Goal: Task Accomplishment & Management: Complete application form

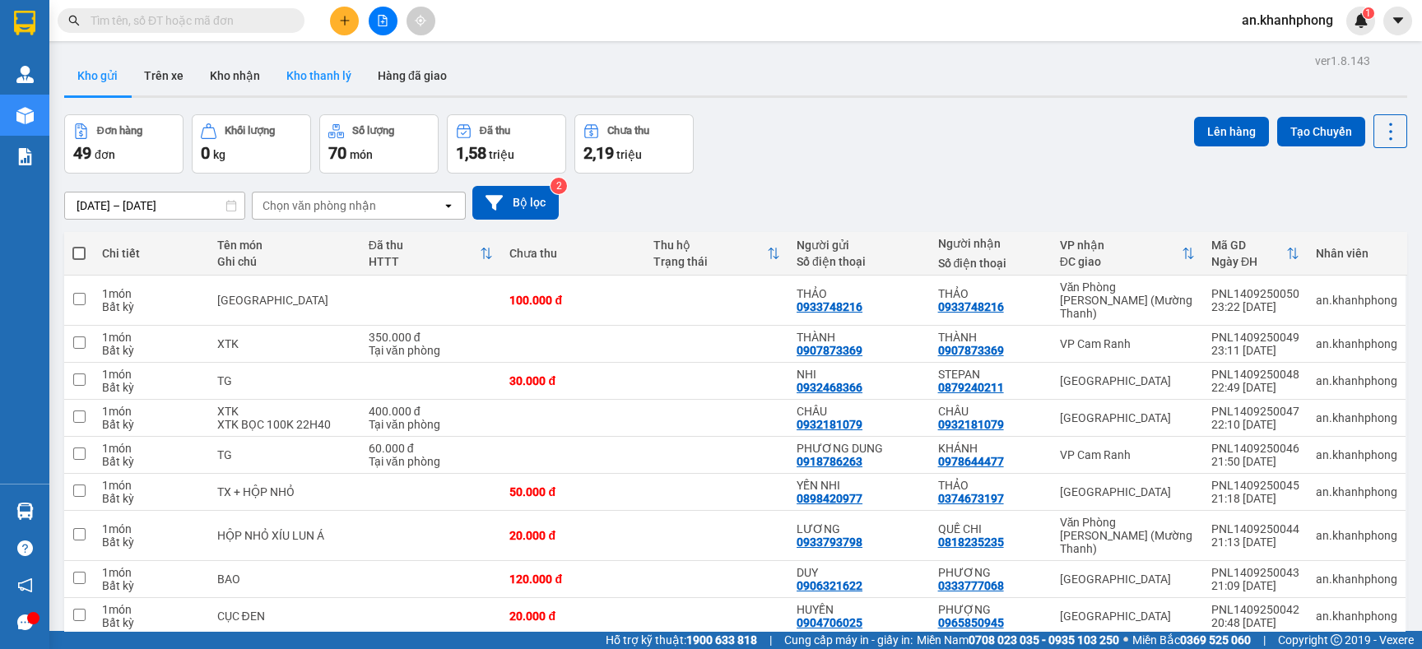
click at [295, 69] on button "Kho thanh lý" at bounding box center [318, 76] width 91 height 40
type input "[DATE] – [DATE]"
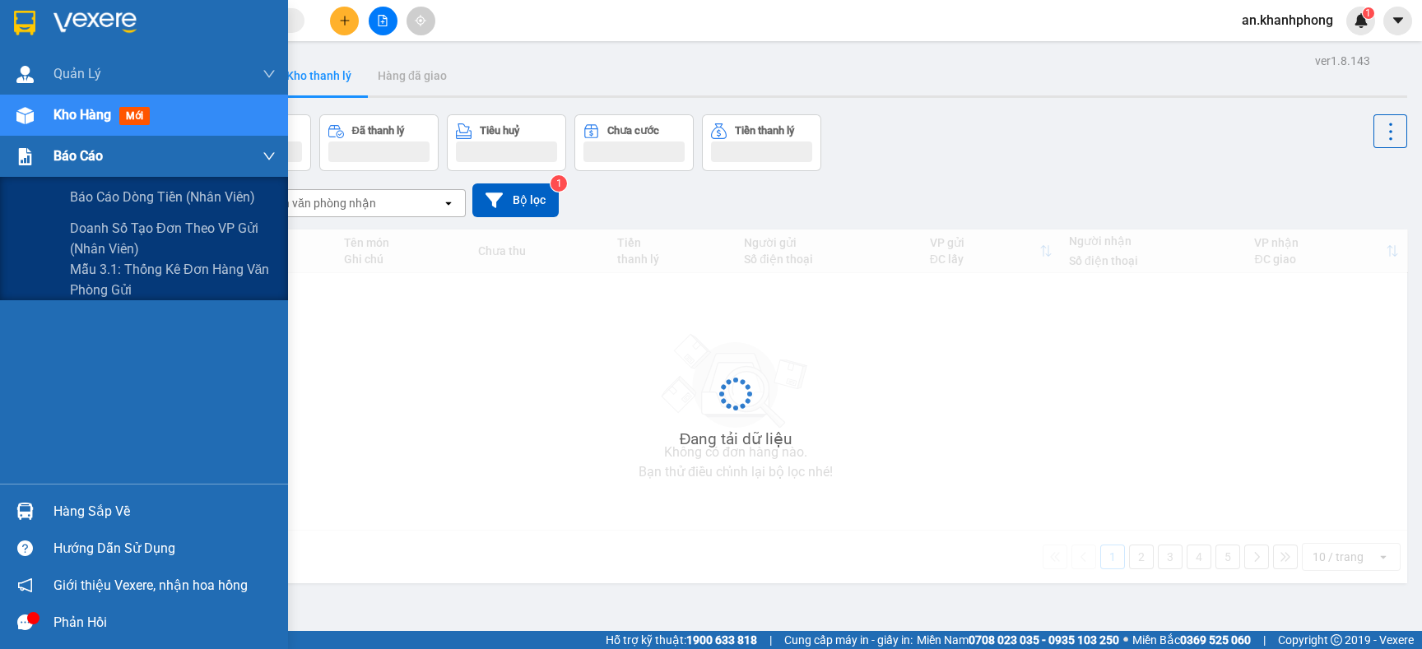
click at [52, 157] on div "Báo cáo" at bounding box center [144, 156] width 288 height 41
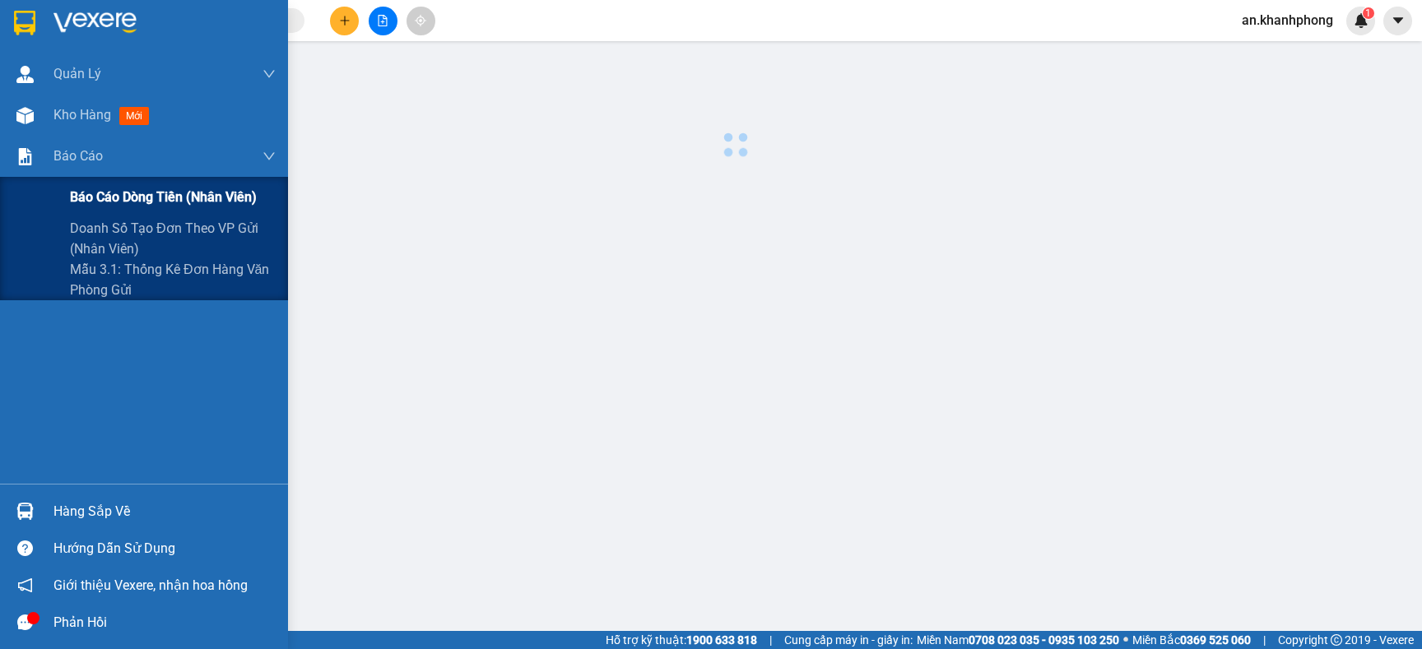
click at [77, 188] on span "Báo cáo dòng tiền (nhân viên)" at bounding box center [163, 197] width 187 height 21
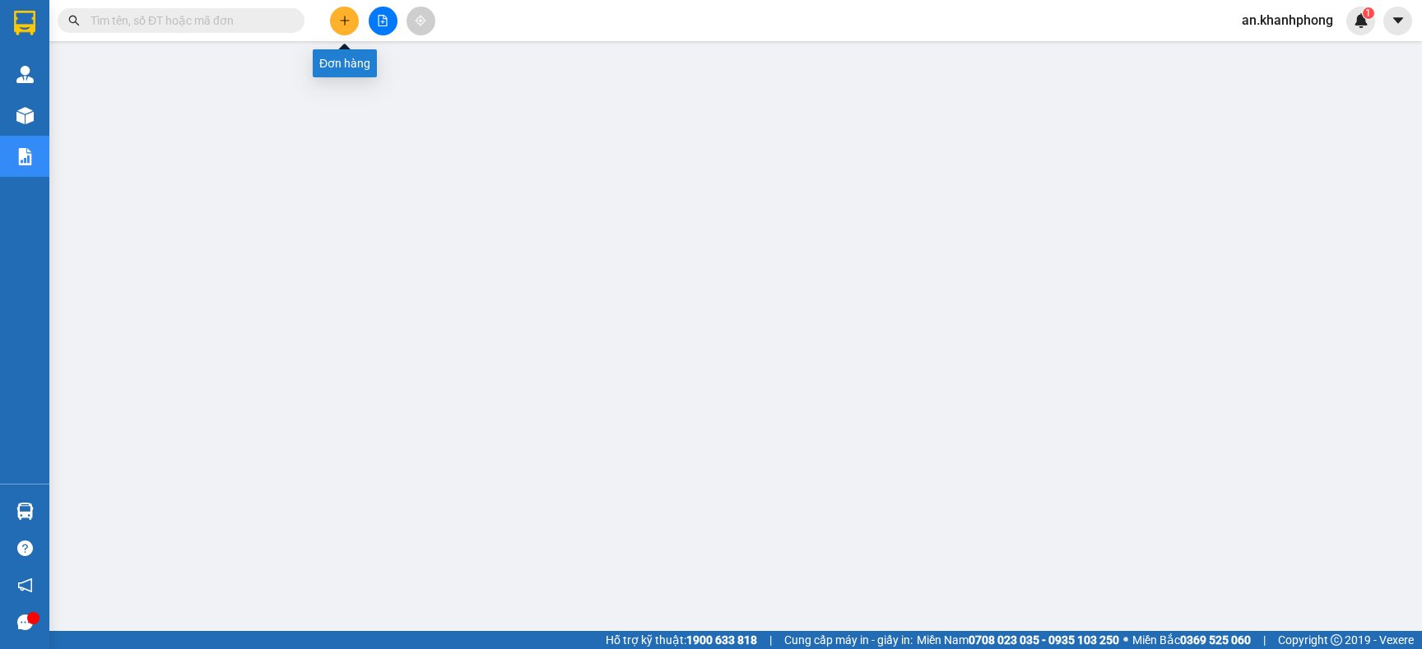
click at [339, 17] on icon "plus" at bounding box center [345, 21] width 12 height 12
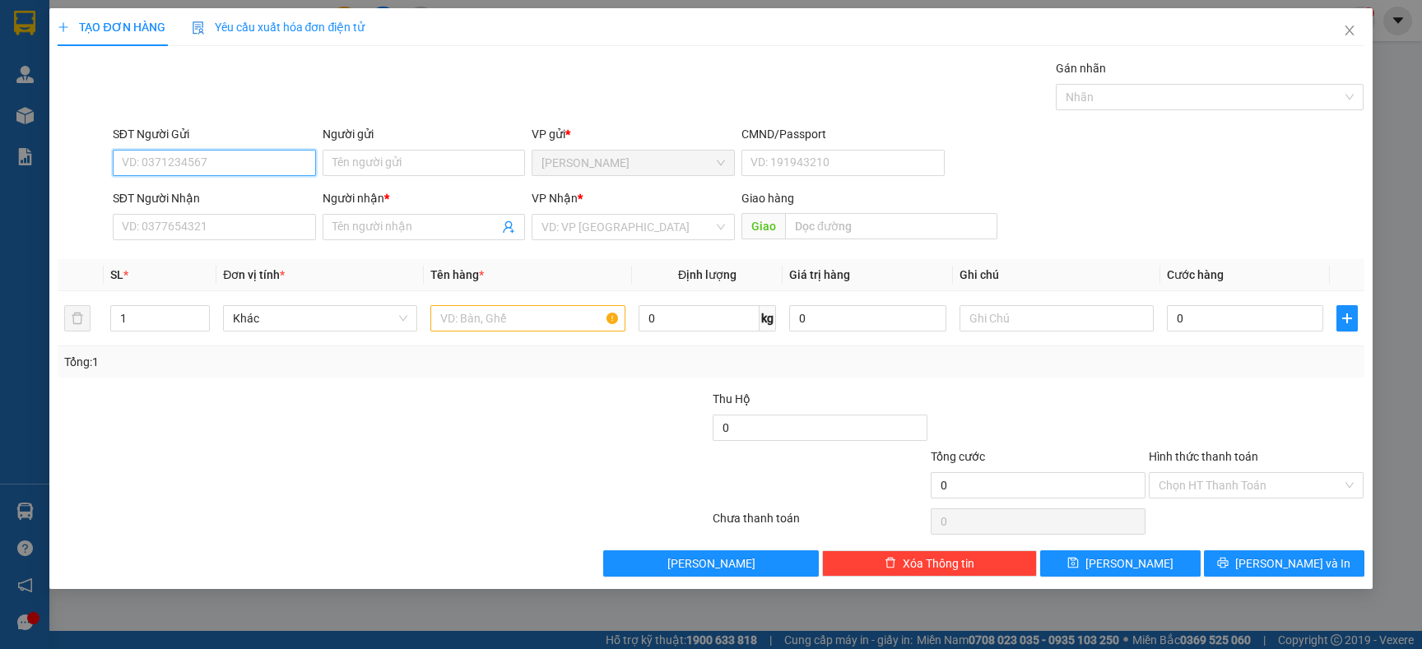
click at [189, 159] on input "SĐT Người Gửi" at bounding box center [214, 163] width 203 height 26
click at [182, 185] on div "0913699255 - an" at bounding box center [214, 197] width 203 height 26
type input "0913699255"
type input "an"
type input "0913699255"
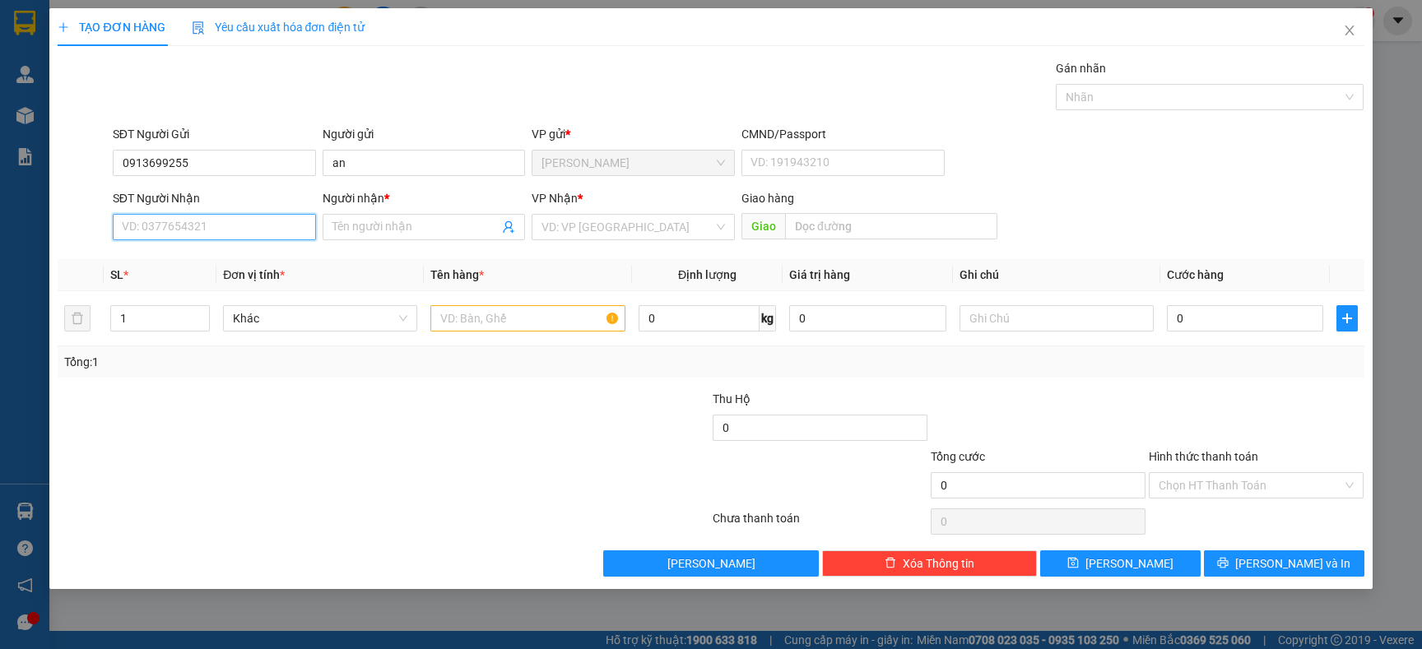
click at [182, 218] on input "SĐT Người Nhận" at bounding box center [214, 227] width 203 height 26
click at [210, 289] on div "0983013444 - nhàn" at bounding box center [215, 287] width 184 height 18
type input "0983013444"
type input "nhàn"
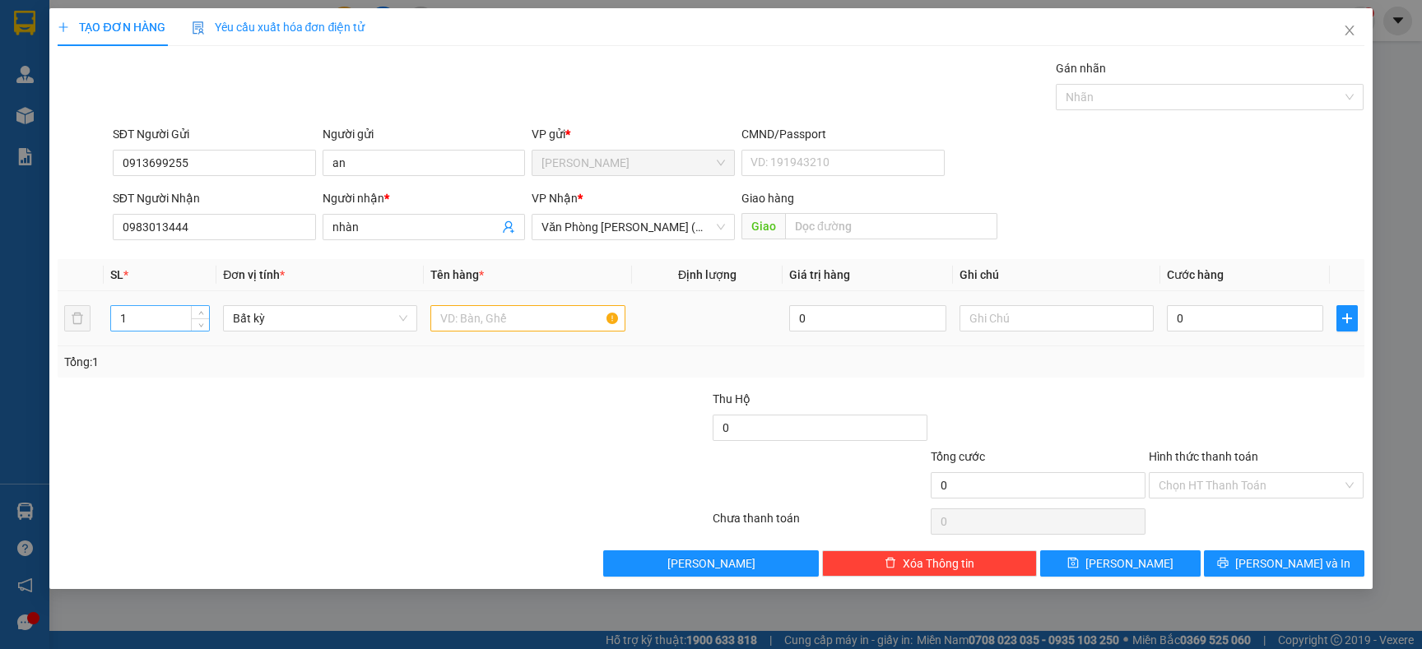
click at [141, 318] on input "1" at bounding box center [160, 318] width 99 height 25
type input "2"
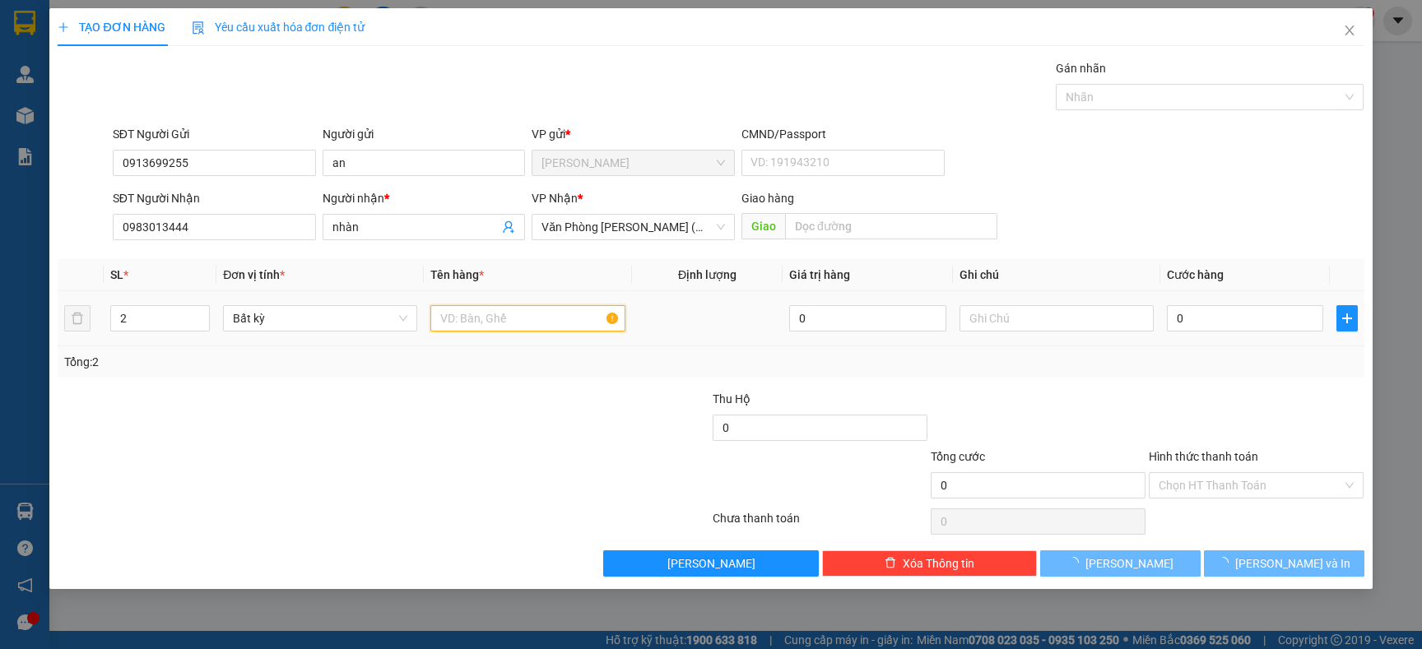
click at [522, 321] on input "text" at bounding box center [527, 318] width 194 height 26
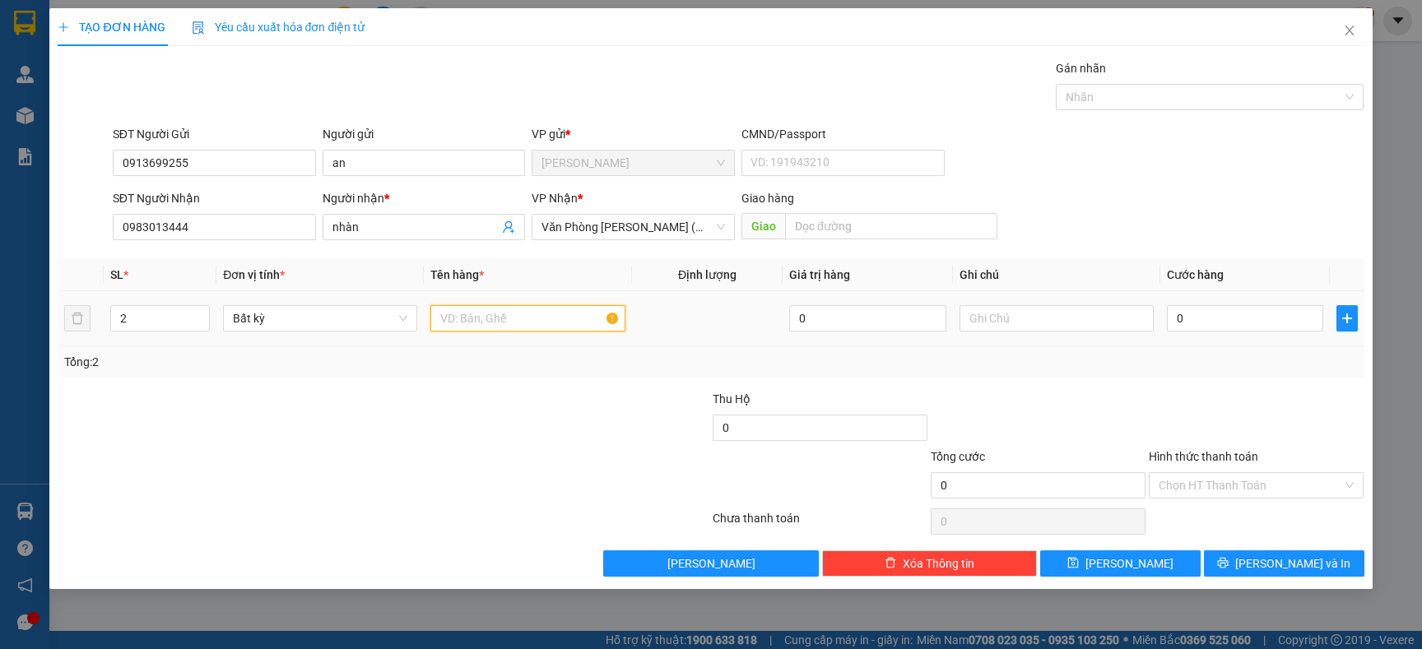
type input "t"
type input "[GEOGRAPHIC_DATA]"
click at [509, 360] on div "Tổng: 2" at bounding box center [306, 362] width 485 height 18
click at [1255, 327] on input "0" at bounding box center [1245, 318] width 156 height 26
type input "1"
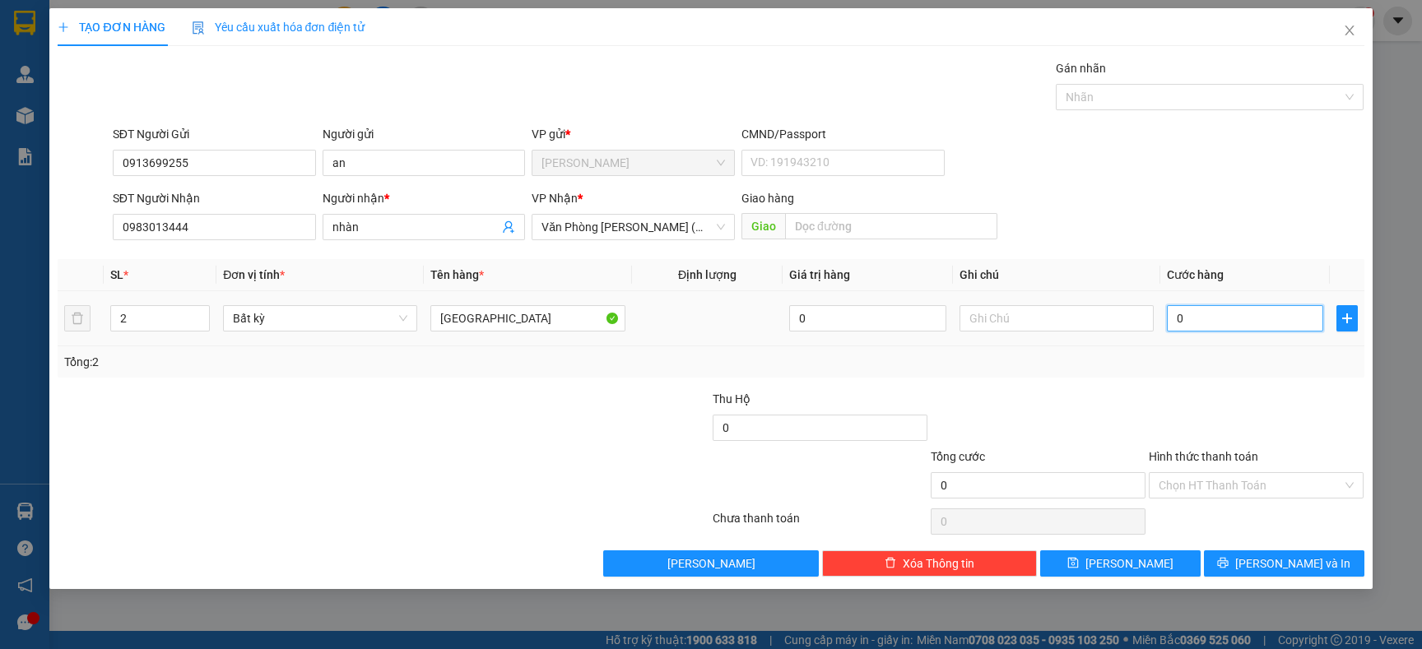
type input "1"
type input "12"
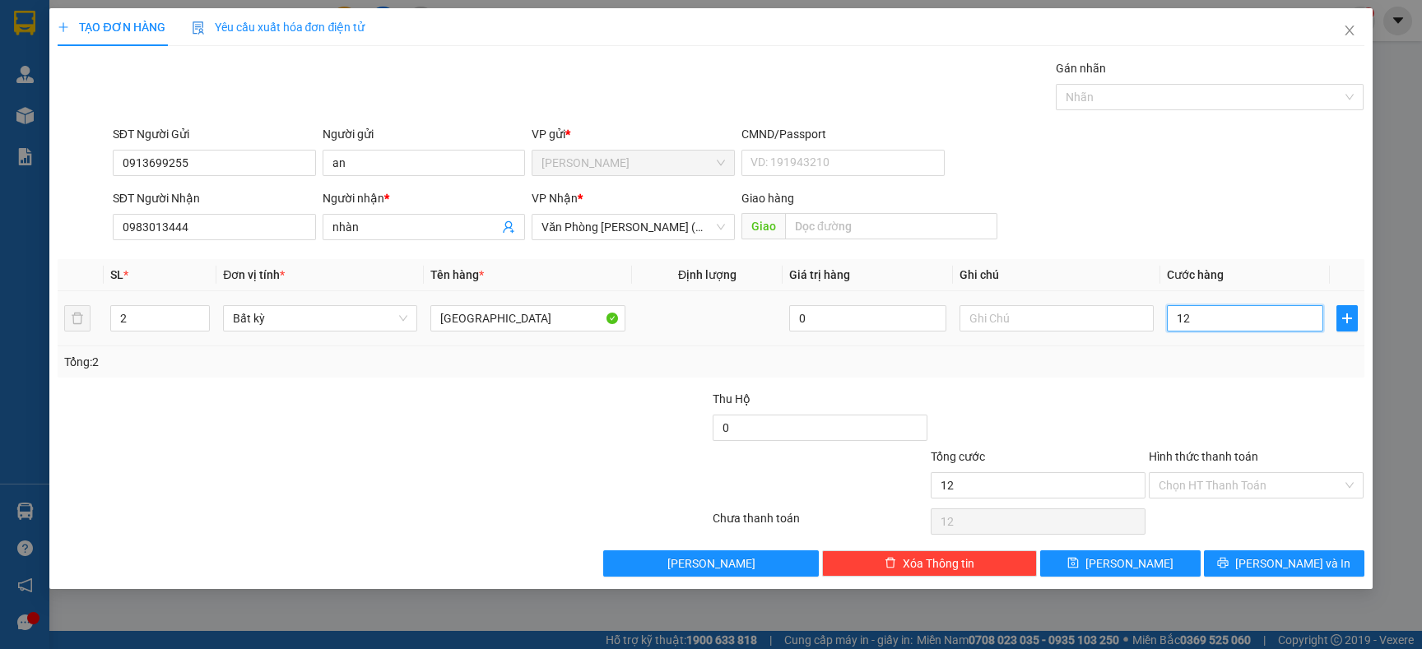
type input "120"
type input "120.000"
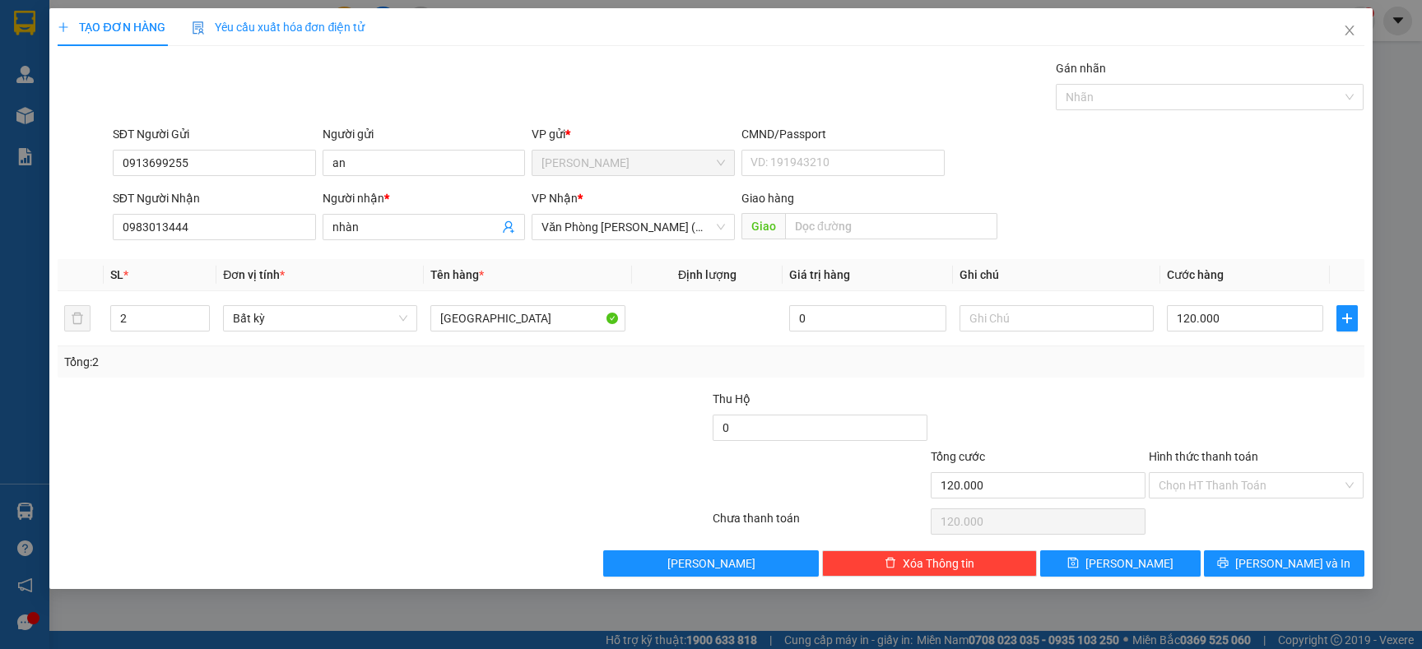
click at [1207, 392] on div at bounding box center [1256, 419] width 218 height 58
click at [1217, 486] on input "Hình thức thanh toán" at bounding box center [1251, 485] width 184 height 25
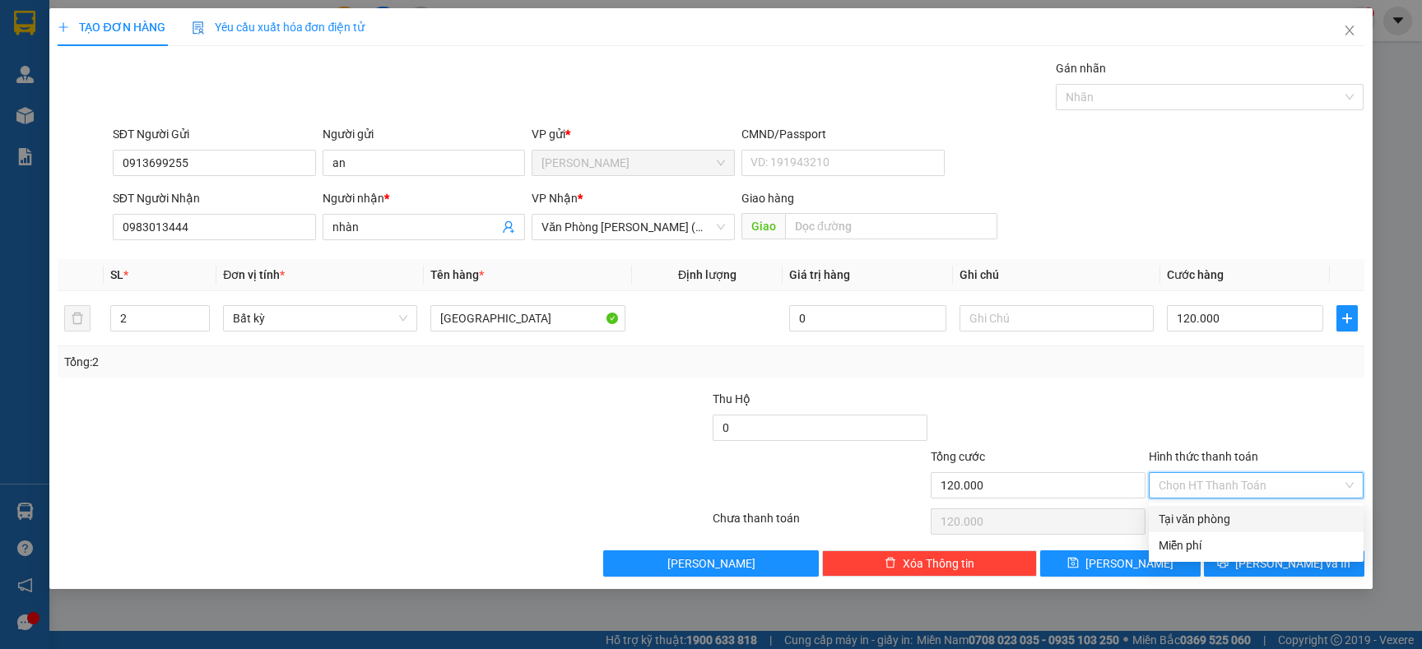
click at [1204, 515] on div "Tại văn phòng" at bounding box center [1256, 519] width 195 height 18
type input "0"
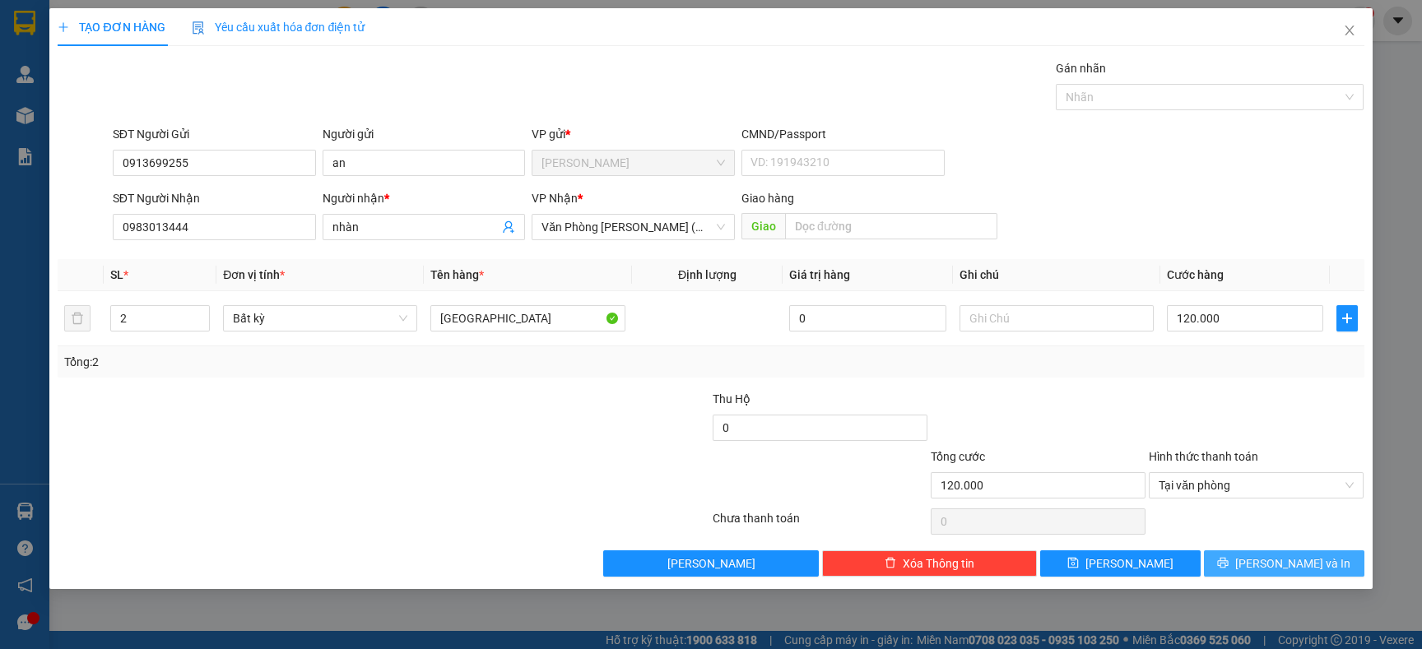
click at [1235, 557] on button "[PERSON_NAME] và In" at bounding box center [1284, 564] width 160 height 26
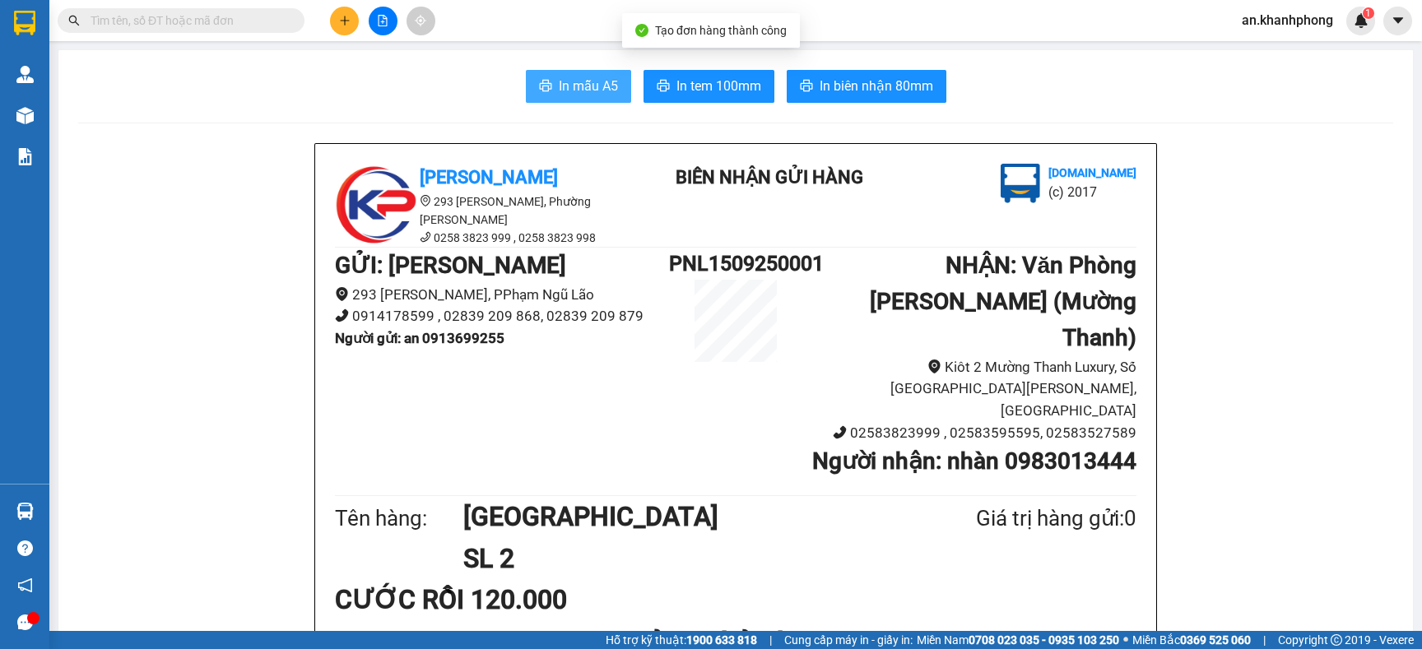
click at [559, 90] on span "In mẫu A5" at bounding box center [588, 86] width 59 height 21
click at [545, 88] on button "In mẫu A5" at bounding box center [578, 86] width 105 height 33
click at [601, 89] on span "In mẫu A5" at bounding box center [588, 86] width 59 height 21
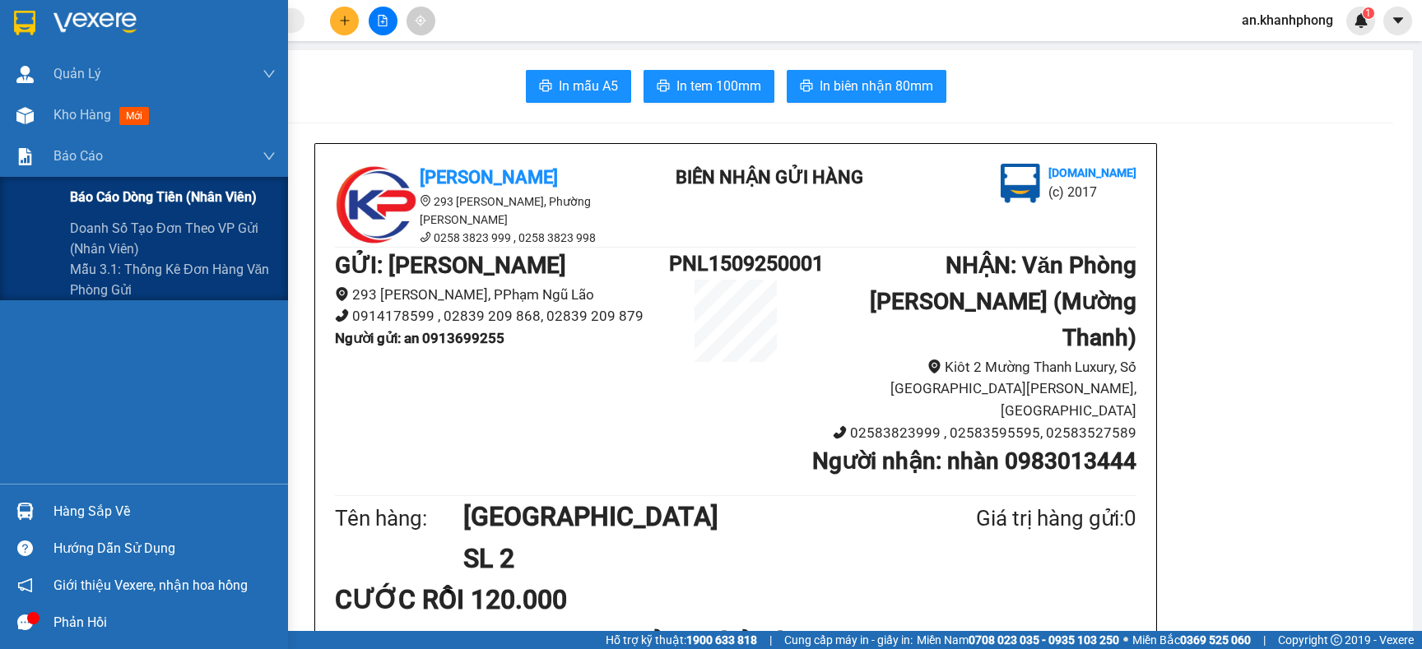
click at [110, 184] on div "Báo cáo dòng tiền (nhân viên)" at bounding box center [173, 197] width 206 height 41
